Goal: Ask a question: Seek information or help from site administrators or community

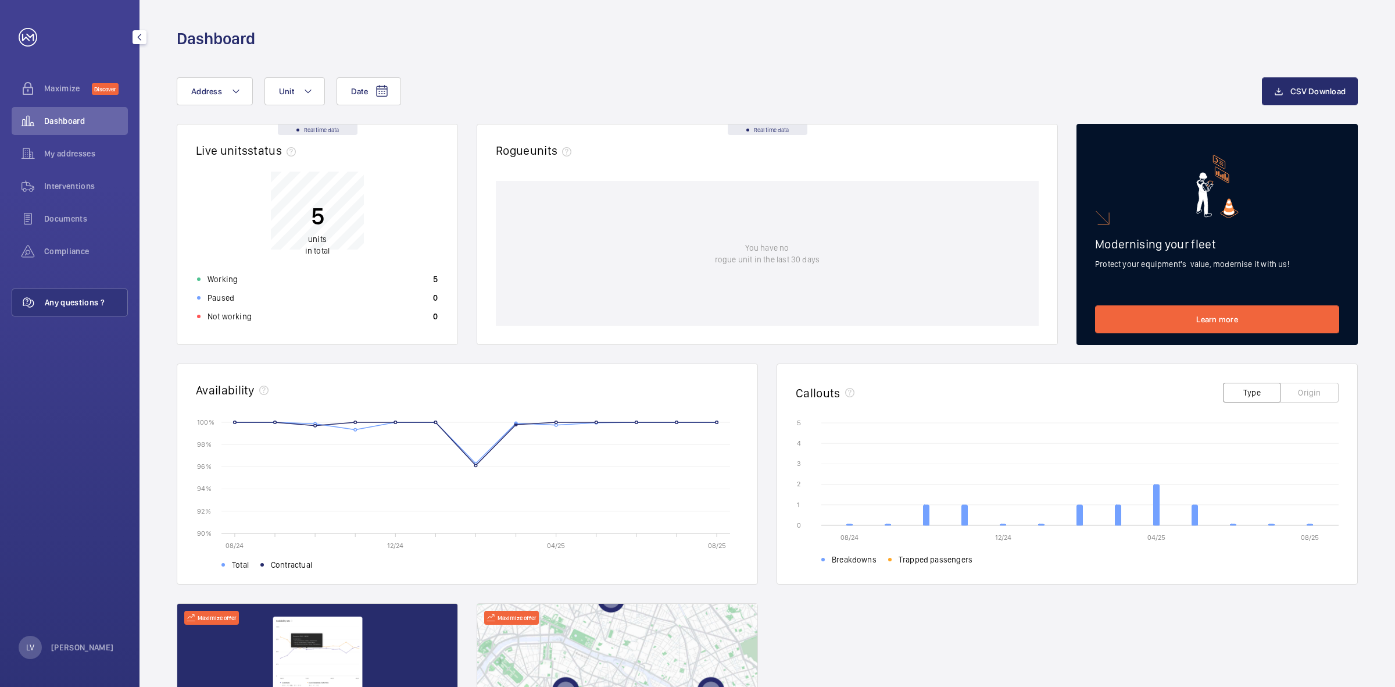
click at [98, 300] on span "Any questions ?" at bounding box center [86, 303] width 83 height 12
